Goal: Task Accomplishment & Management: Complete application form

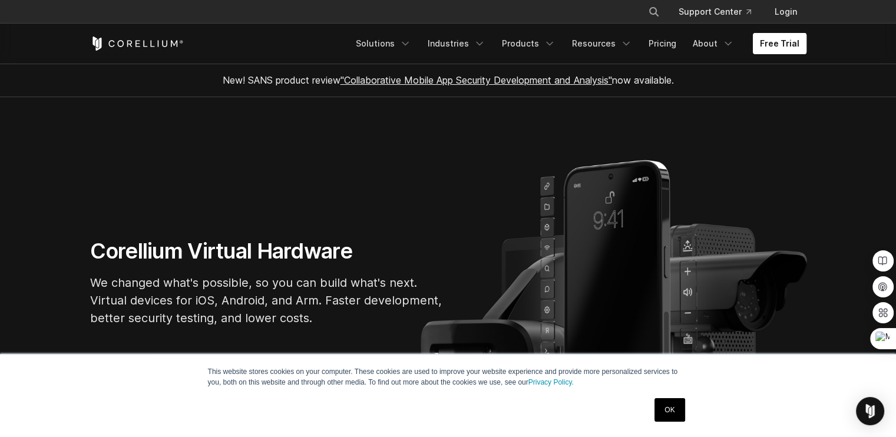
click at [778, 47] on link "Free Trial" at bounding box center [780, 43] width 54 height 21
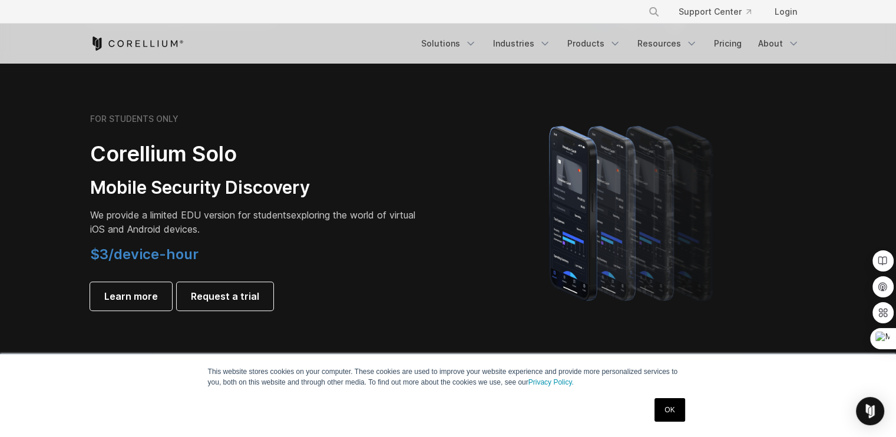
scroll to position [874, 0]
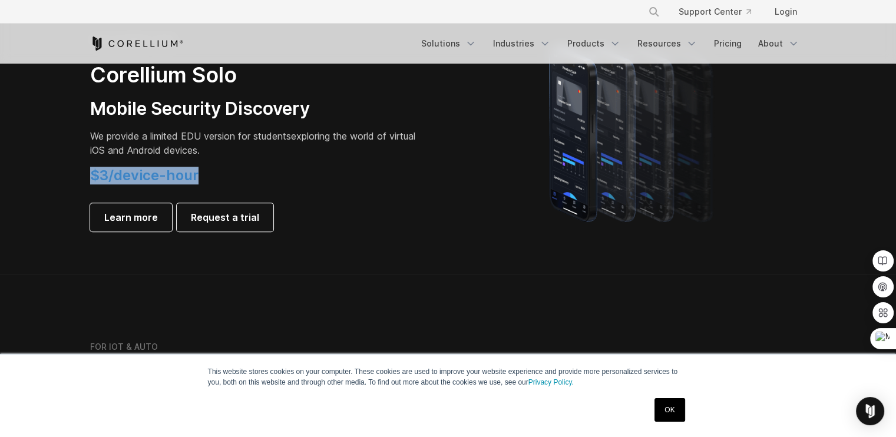
drag, startPoint x: 91, startPoint y: 179, endPoint x: 204, endPoint y: 181, distance: 112.5
click at [204, 181] on h4 "$3/device-hour" at bounding box center [255, 176] width 330 height 18
click at [302, 184] on h4 "$3/device-hour" at bounding box center [255, 176] width 330 height 18
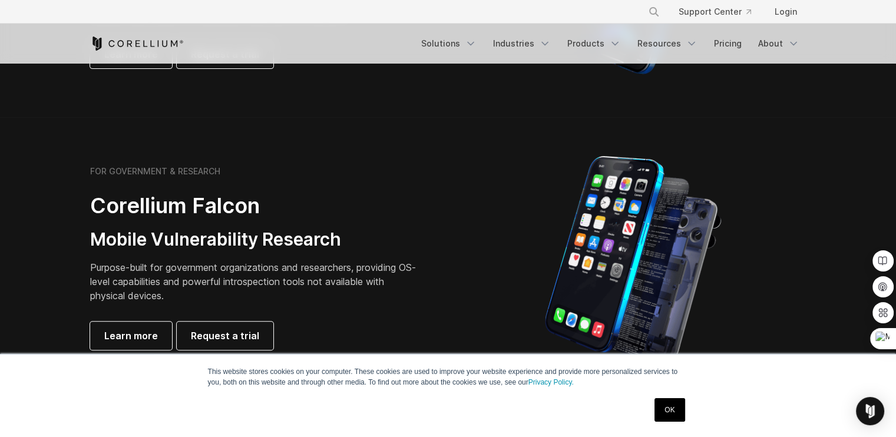
scroll to position [623, 0]
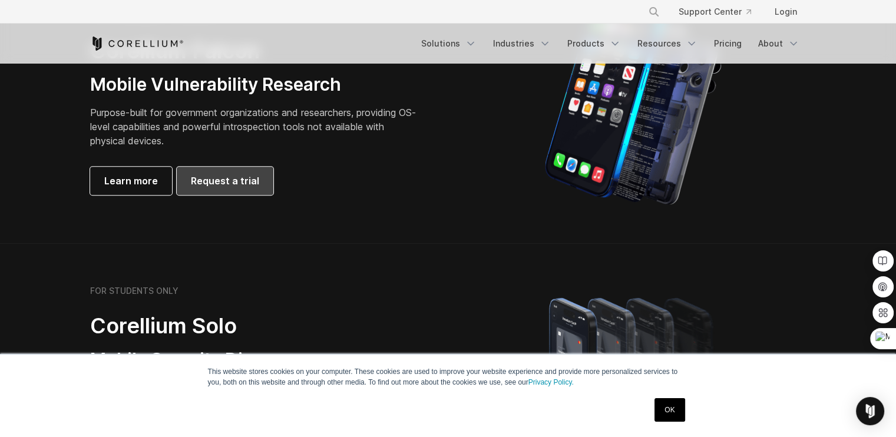
click at [224, 188] on span "Request a trial" at bounding box center [225, 181] width 68 height 14
click at [142, 188] on span "Learn more" at bounding box center [131, 181] width 54 height 14
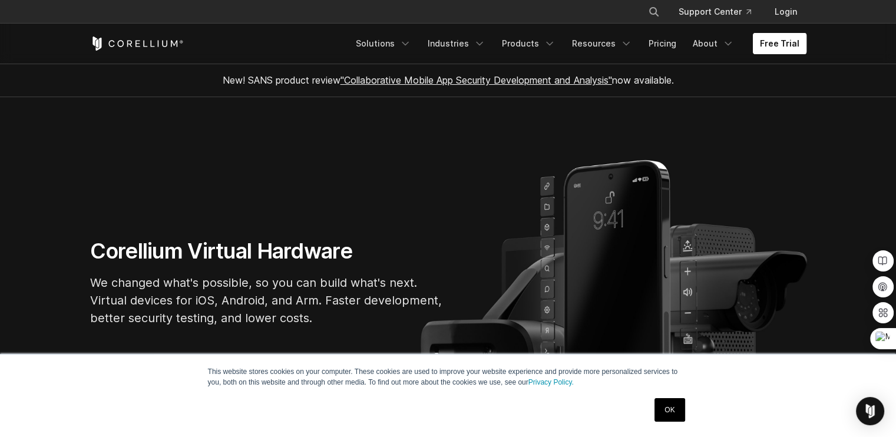
click at [776, 50] on link "Free Trial" at bounding box center [780, 43] width 54 height 21
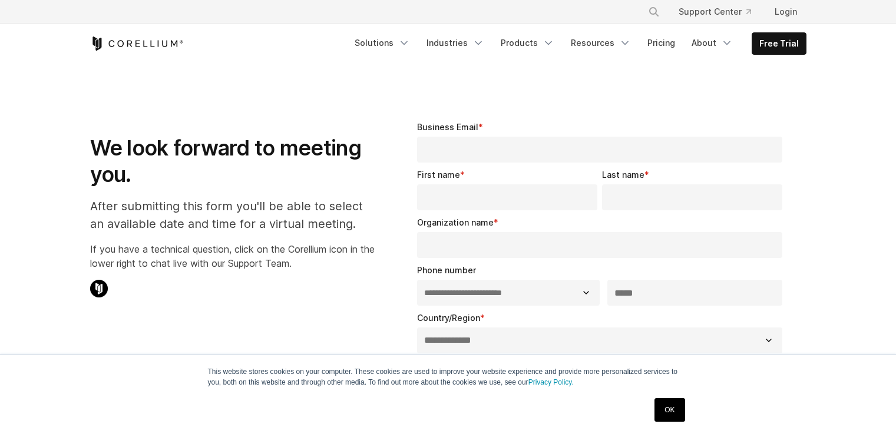
select select "**"
click at [455, 145] on input "Business Email *" at bounding box center [600, 150] width 366 height 26
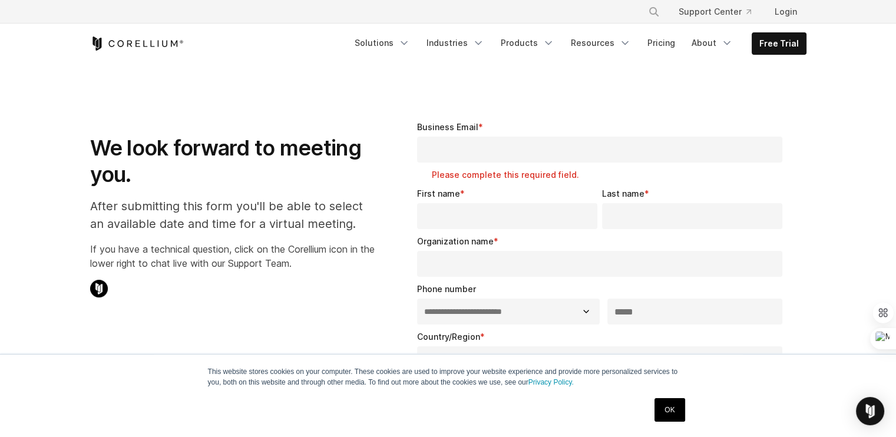
click at [380, 190] on div "We look forward to meeting you. After submitting this form you'll be able to se…" at bounding box center [232, 206] width 308 height 208
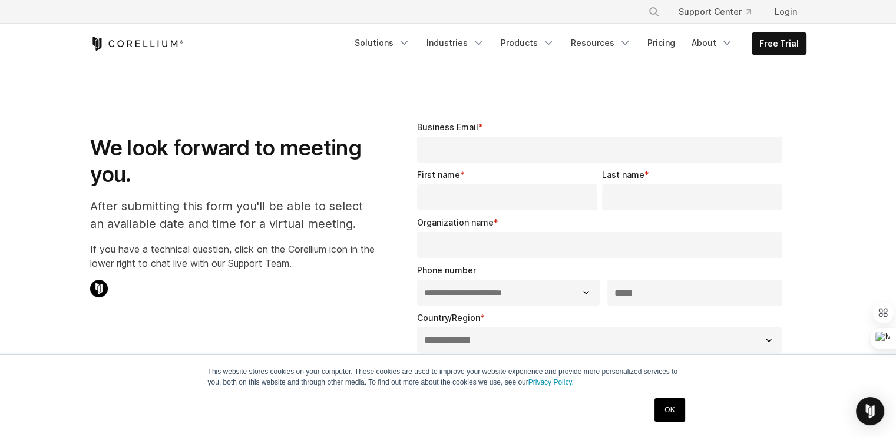
click at [505, 145] on input "Business Email *" at bounding box center [600, 150] width 366 height 26
click at [389, 175] on div "**********" at bounding box center [602, 410] width 432 height 617
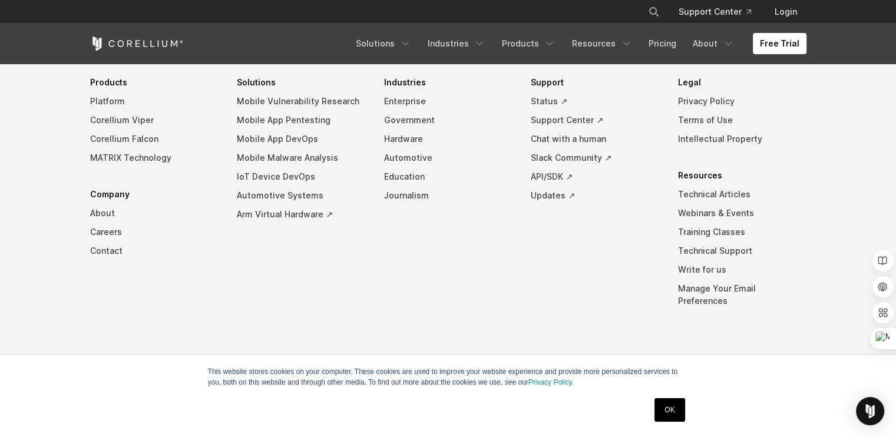
scroll to position [2807, 0]
click at [708, 9] on link "Support Center" at bounding box center [714, 11] width 91 height 21
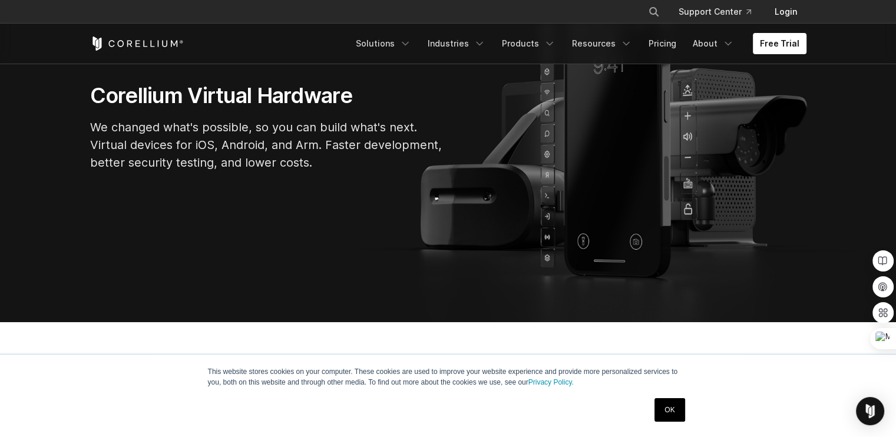
scroll to position [157, 0]
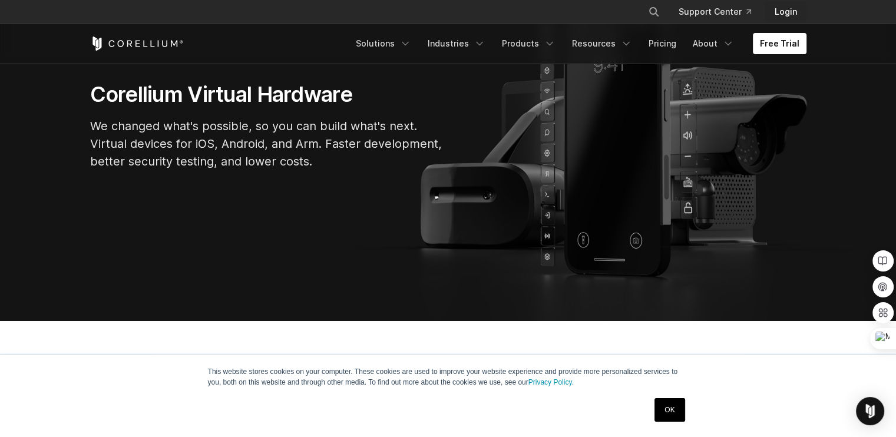
click at [781, 14] on link "Login" at bounding box center [785, 11] width 41 height 21
